Goal: Transaction & Acquisition: Purchase product/service

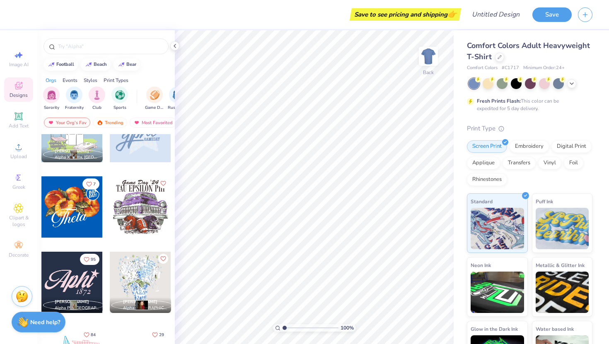
scroll to position [563, 0]
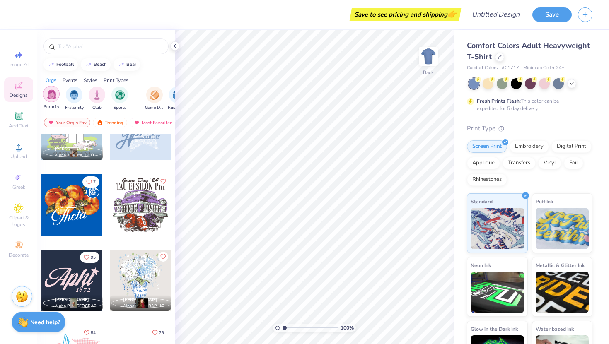
click at [57, 94] on div "filter for Sorority" at bounding box center [51, 94] width 17 height 17
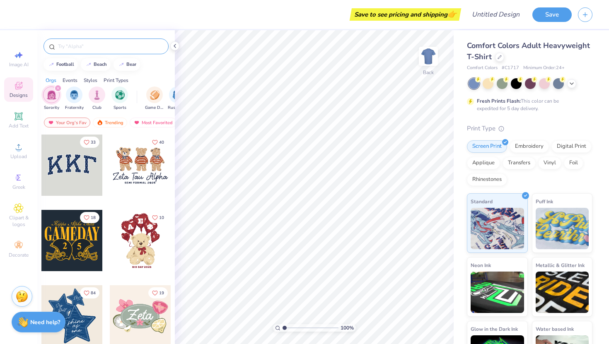
click at [87, 49] on input "text" at bounding box center [110, 46] width 106 height 8
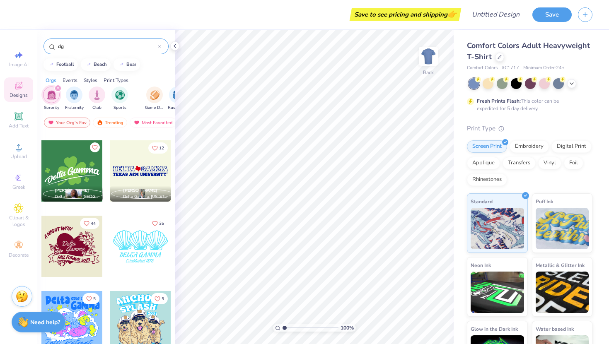
scroll to position [450, 0]
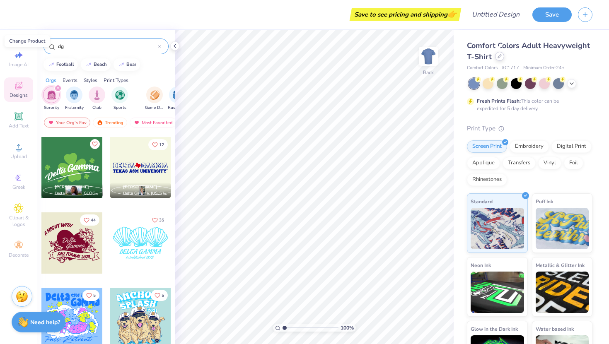
type input "dg"
click at [500, 58] on div at bounding box center [499, 56] width 9 height 9
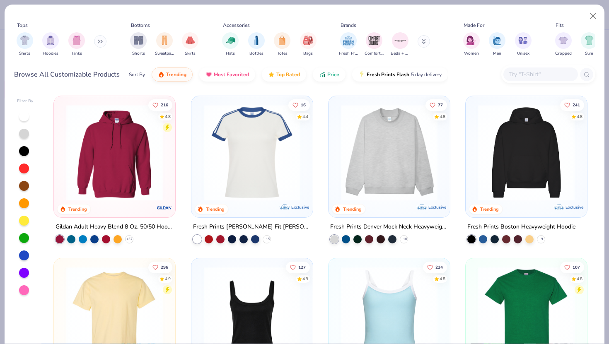
click at [99, 43] on icon at bounding box center [100, 41] width 5 height 4
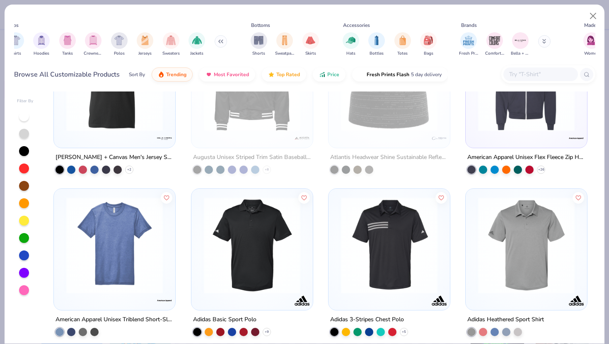
scroll to position [14209, 0]
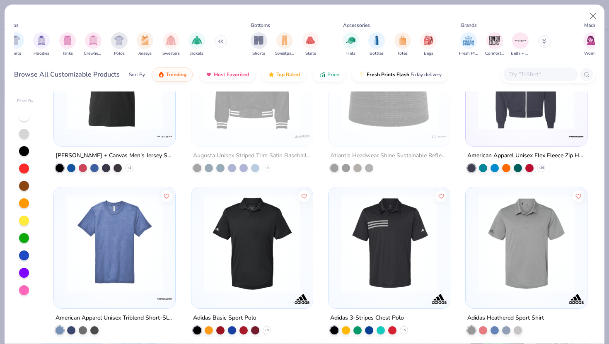
click at [356, 27] on div "Accessories" at bounding box center [356, 25] width 27 height 7
click at [544, 43] on icon at bounding box center [544, 42] width 3 height 1
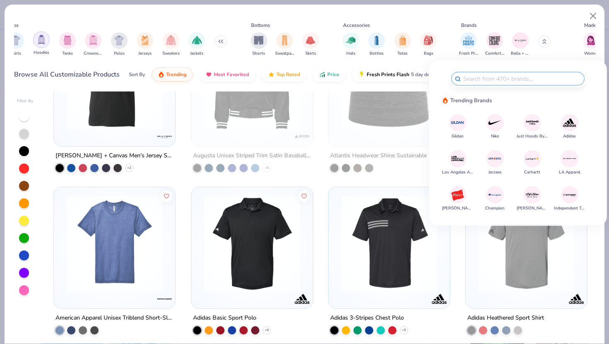
scroll to position [0, 0]
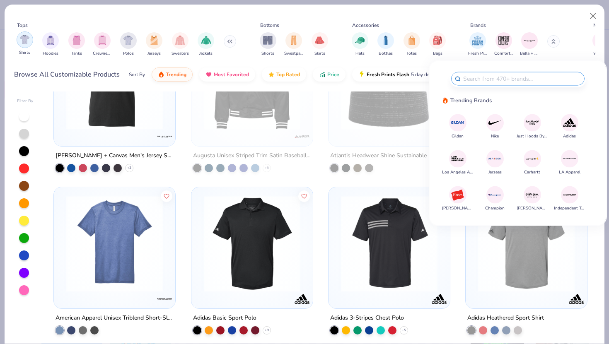
click at [21, 38] on img "filter for Shirts" at bounding box center [25, 40] width 10 height 10
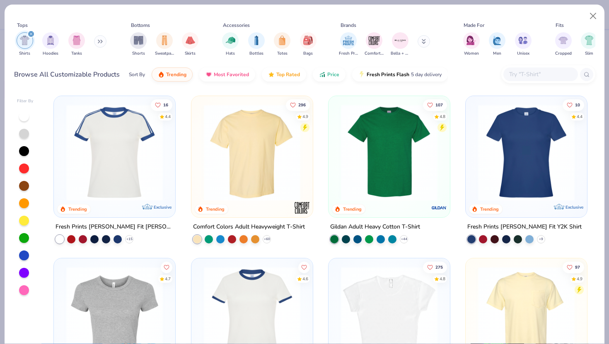
click at [129, 152] on img at bounding box center [114, 152] width 105 height 97
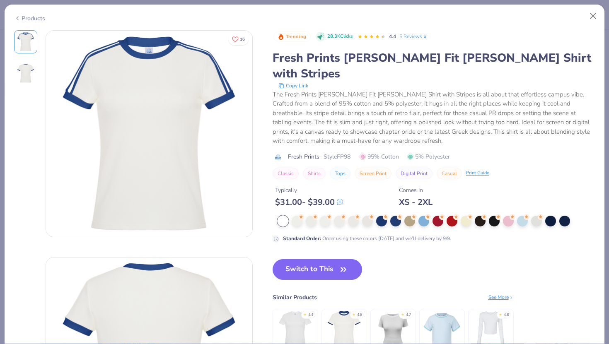
click at [406, 168] on button "Digital Print" at bounding box center [414, 174] width 37 height 12
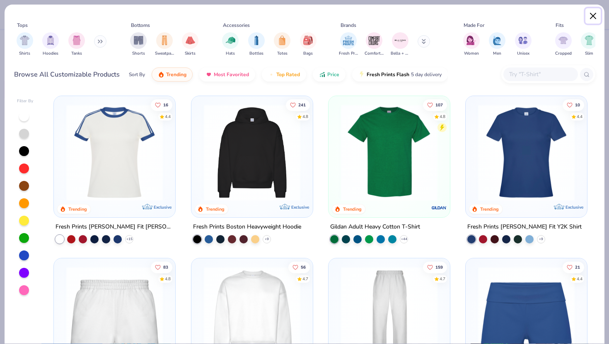
click at [591, 17] on button "Close" at bounding box center [593, 16] width 16 height 16
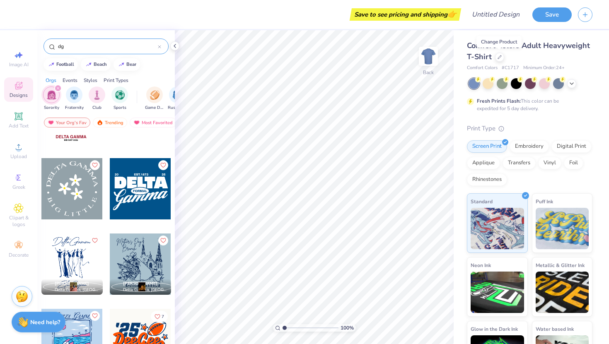
scroll to position [1187, 0]
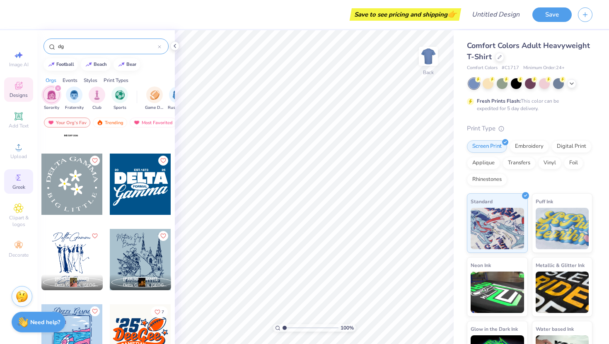
click at [20, 174] on icon at bounding box center [19, 178] width 10 height 10
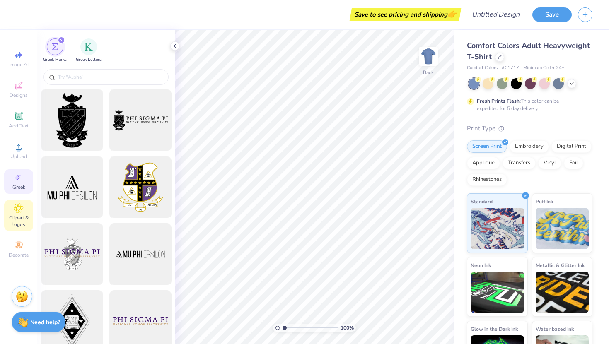
click at [21, 208] on icon at bounding box center [19, 208] width 10 height 10
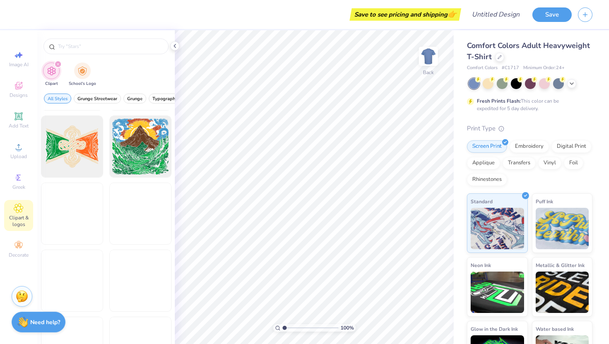
scroll to position [1923, 0]
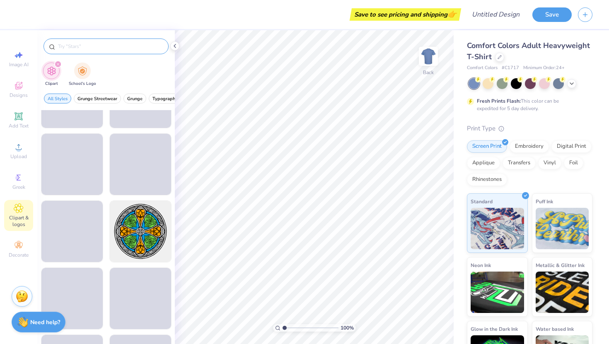
click at [112, 44] on input "text" at bounding box center [110, 46] width 106 height 8
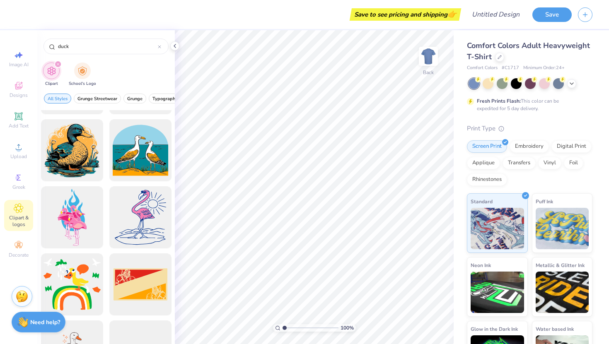
scroll to position [0, 0]
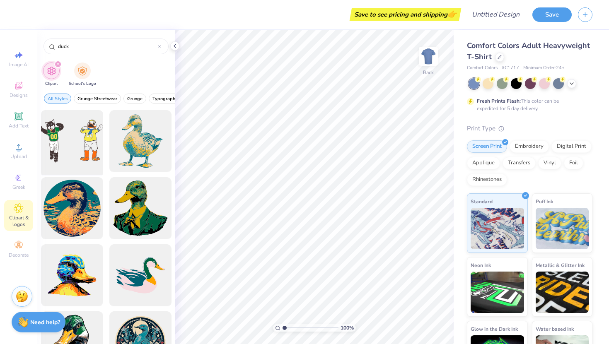
type input "duck"
click at [78, 139] on div at bounding box center [72, 141] width 68 height 68
